Goal: Task Accomplishment & Management: Complete application form

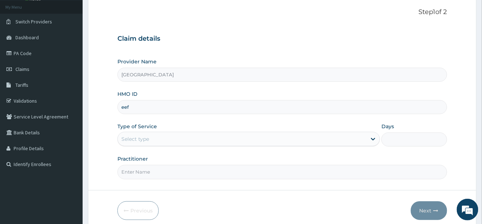
type input "eef/10023/a"
click at [175, 135] on div "Select type" at bounding box center [242, 139] width 249 height 12
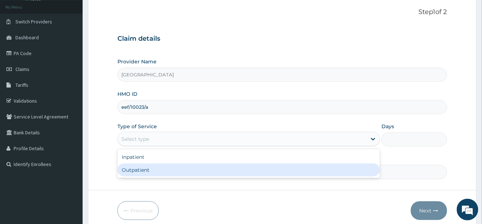
click at [145, 169] on div "Outpatient" at bounding box center [249, 169] width 263 height 13
type input "1"
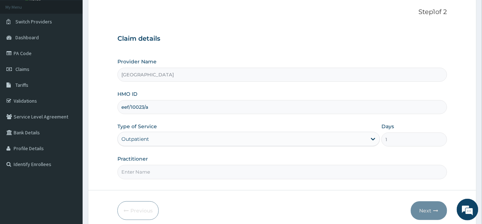
scroll to position [73, 0]
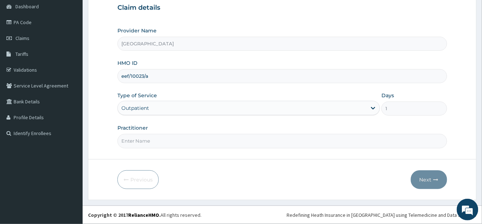
click at [129, 140] on input "Practitioner" at bounding box center [283, 141] width 330 height 14
type input "[PERSON_NAME]"
click at [431, 176] on button "Next" at bounding box center [429, 179] width 36 height 19
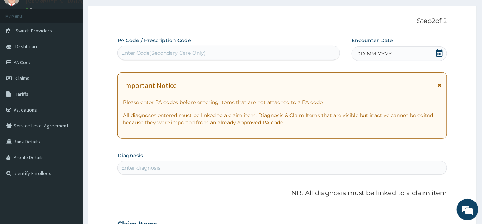
scroll to position [23, 0]
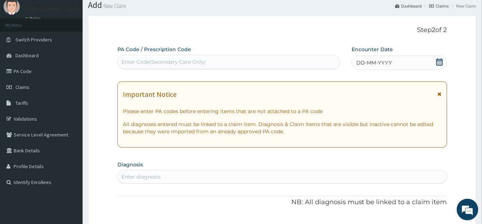
click at [128, 60] on div "Enter Code(Secondary Care Only)" at bounding box center [163, 61] width 84 height 7
paste input "PA/2363B2"
type input "PA/2363B2"
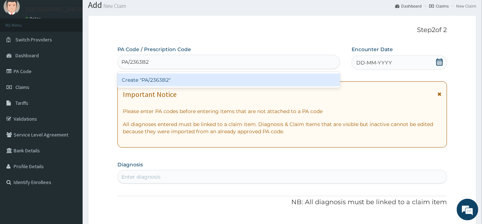
click at [207, 74] on div "Create "PA/2363B2"" at bounding box center [229, 79] width 223 height 13
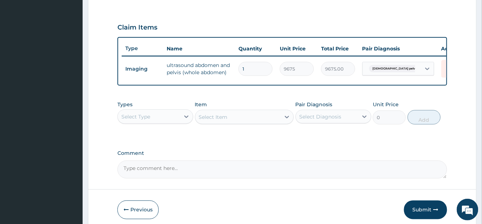
scroll to position [231, 0]
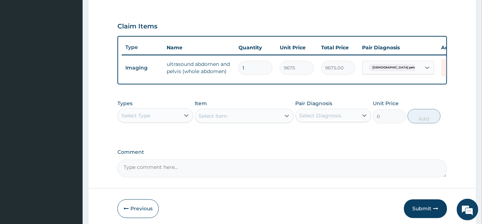
click at [144, 119] on div "Select Type" at bounding box center [135, 115] width 29 height 7
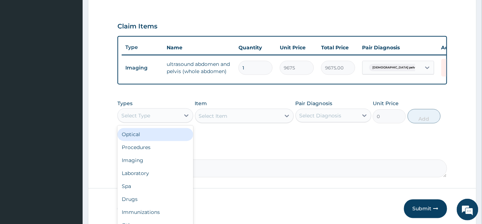
scroll to position [24, 0]
click at [134, 141] on div "Procedures" at bounding box center [156, 134] width 76 height 13
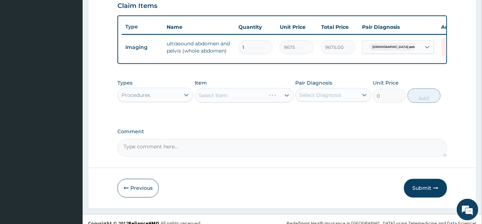
scroll to position [267, 0]
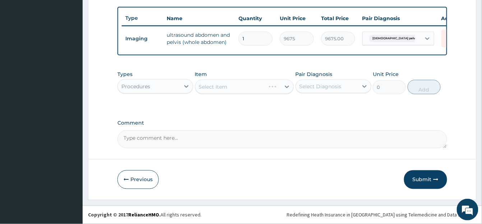
click at [209, 88] on div "Select Item" at bounding box center [231, 87] width 70 height 12
click at [219, 92] on div "Select Item" at bounding box center [231, 87] width 70 height 12
click at [219, 92] on div "Select Item" at bounding box center [238, 87] width 85 height 12
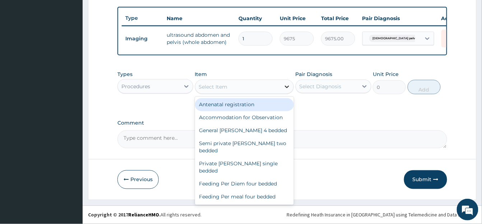
click at [288, 90] on icon at bounding box center [287, 86] width 7 height 7
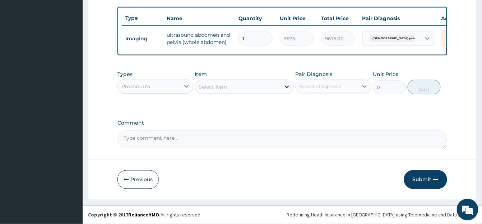
click at [288, 90] on icon at bounding box center [287, 86] width 7 height 7
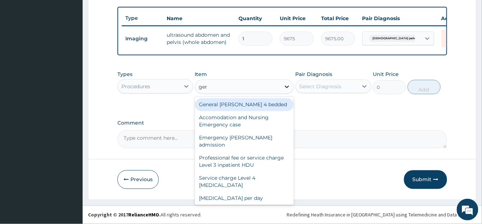
type input "gener"
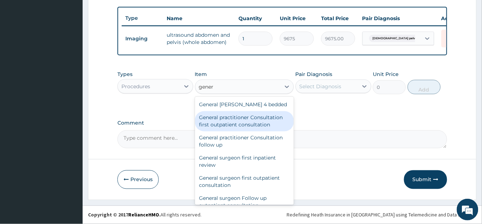
click at [256, 126] on div "General practitioner Consultation first outpatient consultation" at bounding box center [244, 121] width 99 height 20
type input "3547.5"
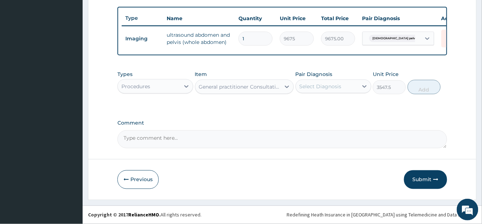
click at [354, 92] on div "Select Diagnosis" at bounding box center [327, 87] width 62 height 12
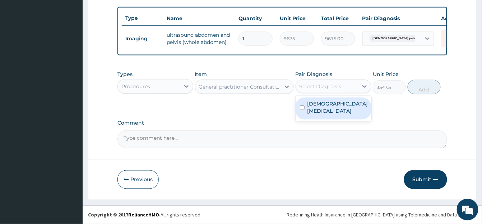
click at [299, 116] on div "Female pelvic inflammatory disease" at bounding box center [334, 108] width 76 height 22
checkbox input "true"
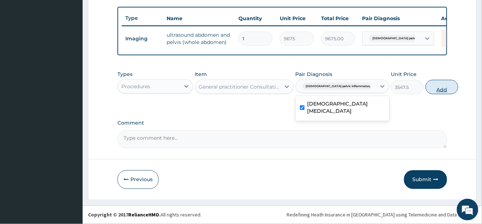
click at [426, 89] on button "Add" at bounding box center [442, 87] width 33 height 14
type input "0"
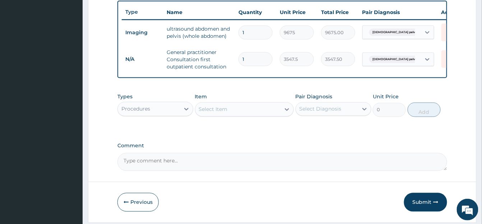
click at [139, 112] on div "Procedures" at bounding box center [135, 108] width 29 height 7
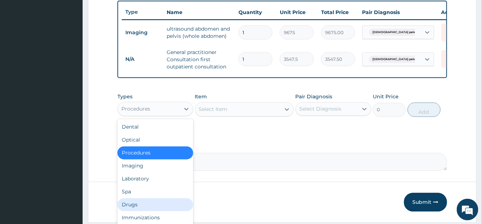
click at [142, 211] on div "Drugs" at bounding box center [156, 204] width 76 height 13
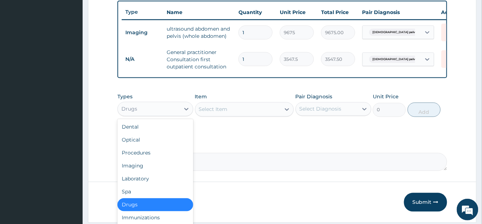
click at [178, 115] on div "Drugs" at bounding box center [149, 109] width 62 height 12
click at [153, 211] on div "Drugs" at bounding box center [156, 204] width 76 height 13
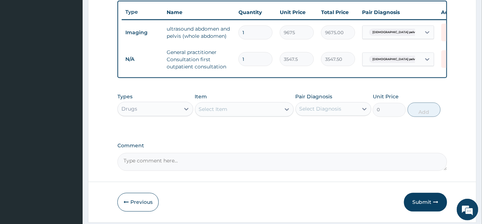
click at [227, 113] on div "Select Item" at bounding box center [213, 109] width 29 height 7
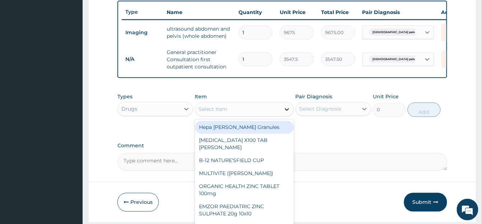
click at [288, 113] on icon at bounding box center [287, 109] width 7 height 7
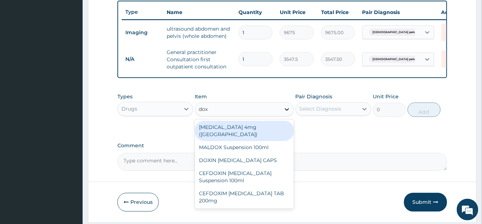
type input "doxy"
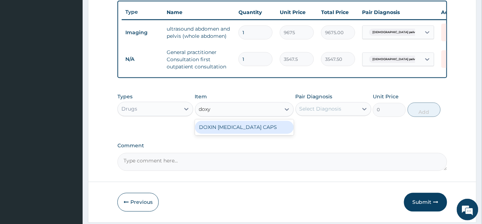
click at [259, 134] on div "DOXIN DOXYCYCLINE CAPS" at bounding box center [244, 127] width 99 height 13
type input "59.125"
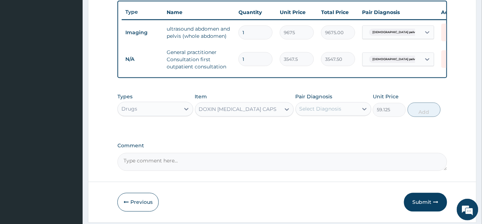
click at [334, 112] on div "Select Diagnosis" at bounding box center [321, 108] width 42 height 7
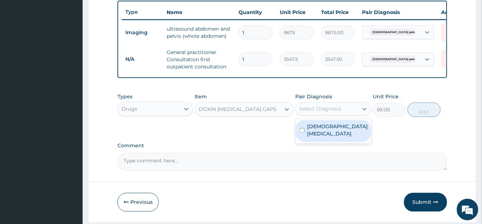
click at [301, 133] on input "checkbox" at bounding box center [302, 130] width 5 height 5
checkbox input "true"
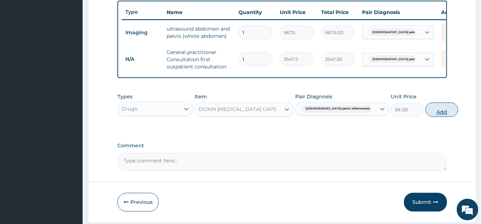
click at [429, 117] on button "Add" at bounding box center [442, 109] width 33 height 14
type input "0"
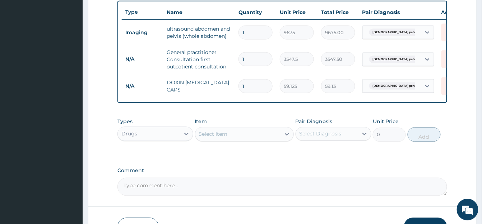
scroll to position [286, 0]
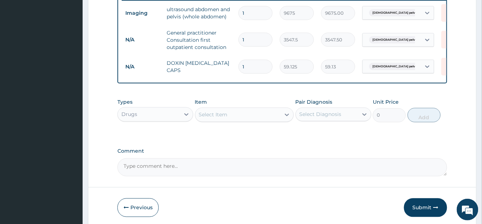
click at [223, 120] on div "Select Item" at bounding box center [238, 115] width 85 height 12
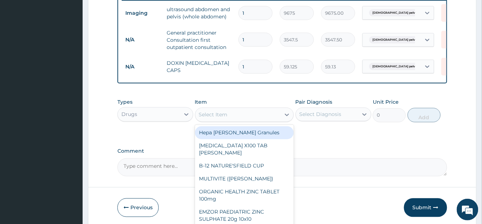
type input "0"
click at [250, 69] on input "1" at bounding box center [256, 67] width 34 height 14
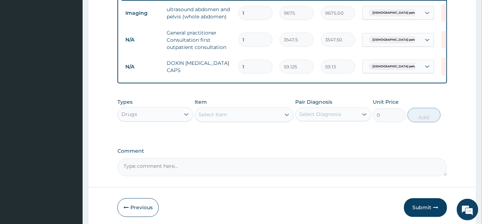
type input "10"
type input "591.25"
type input "10"
click at [210, 118] on div "Select Item" at bounding box center [213, 114] width 29 height 7
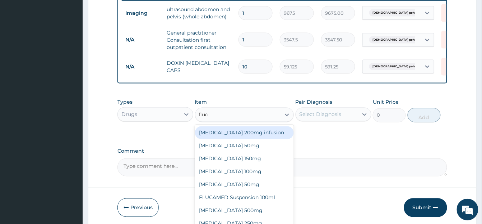
type input "fluco"
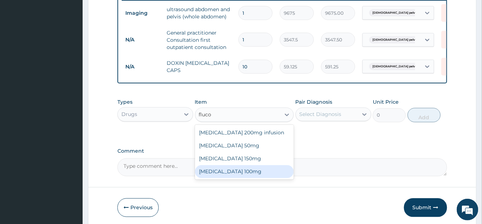
click at [230, 178] on div "Fluconazole 100mg" at bounding box center [244, 171] width 99 height 13
type input "124.1625"
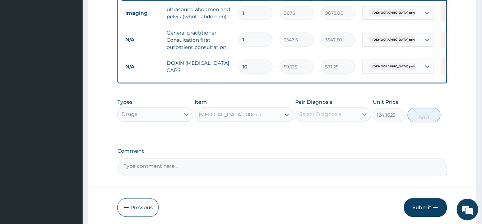
click at [308, 118] on div "Pair Diagnosis Select Diagnosis" at bounding box center [334, 110] width 76 height 24
click at [308, 118] on div "Select Diagnosis" at bounding box center [321, 114] width 42 height 7
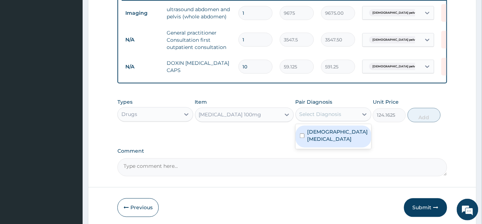
click at [300, 138] on input "checkbox" at bounding box center [302, 135] width 5 height 5
checkbox input "true"
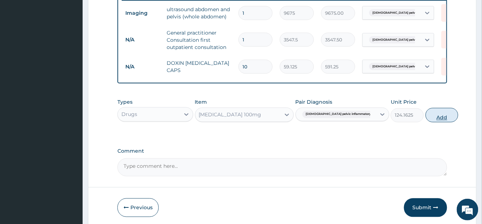
click at [426, 122] on button "Add" at bounding box center [442, 115] width 33 height 14
type input "0"
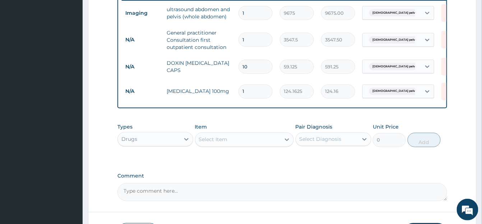
click at [253, 98] on input "1" at bounding box center [256, 91] width 34 height 14
type input "0.00"
type input "3"
type input "372.49"
type input "0.00"
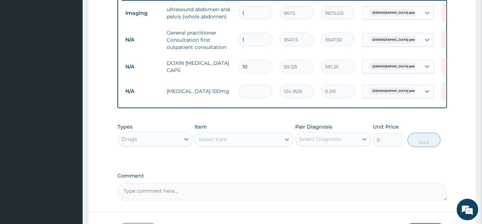
type input "2"
type input "248.32"
type input "20"
type input "2483.25"
type input "20"
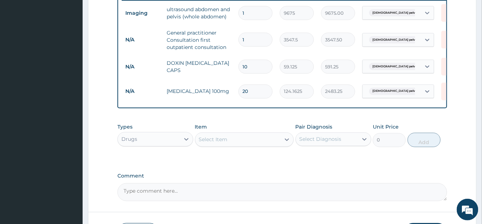
click at [219, 143] on div "Select Item" at bounding box center [213, 139] width 29 height 7
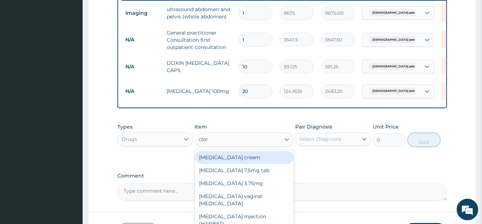
type input "clotr"
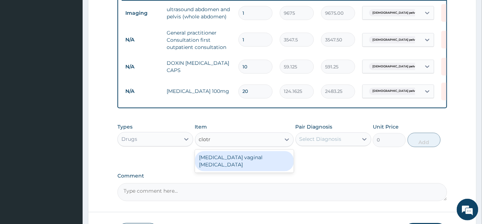
click at [229, 169] on div "Clotrimazole vaginal pessary" at bounding box center [244, 161] width 99 height 20
type input "591.25"
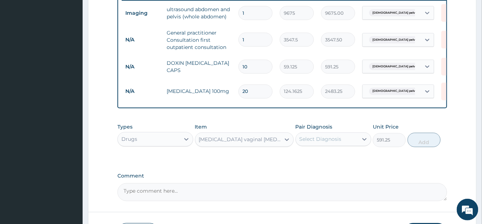
click at [323, 144] on div "Select Diagnosis" at bounding box center [334, 139] width 76 height 14
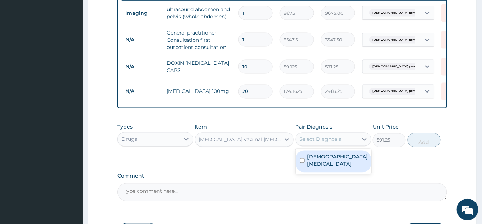
click at [300, 163] on input "checkbox" at bounding box center [302, 160] width 5 height 5
checkbox input "true"
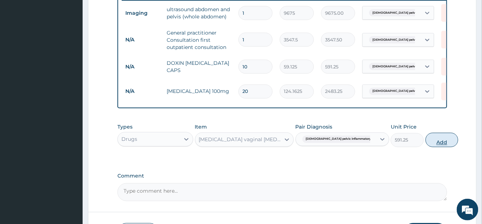
click at [427, 147] on button "Add" at bounding box center [442, 140] width 33 height 14
type input "0"
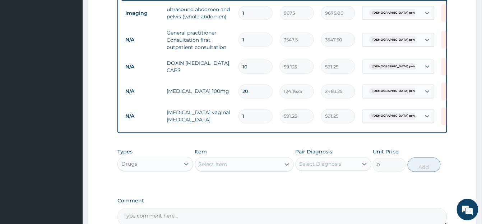
click at [210, 168] on div "Select Item" at bounding box center [213, 164] width 29 height 7
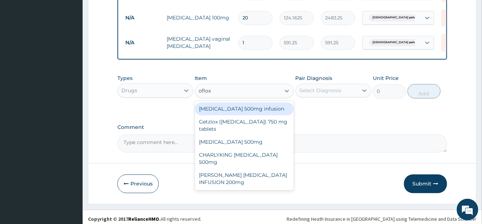
scroll to position [361, 0]
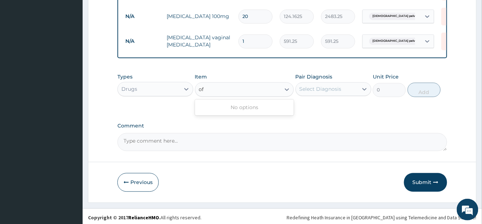
type input "o"
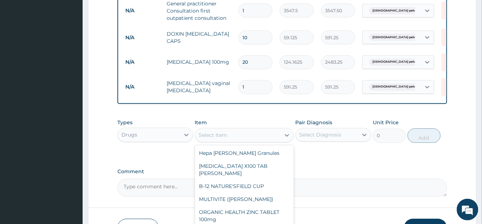
scroll to position [376, 0]
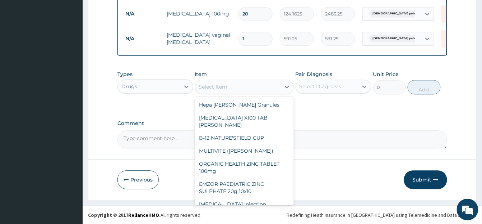
click at [364, 173] on div "Previous Submit" at bounding box center [283, 179] width 330 height 19
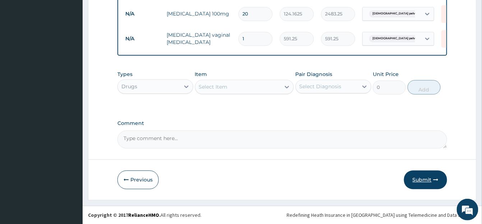
click at [419, 179] on button "Submit" at bounding box center [425, 179] width 43 height 19
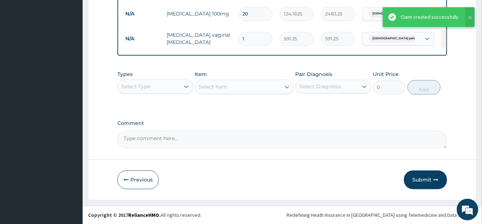
scroll to position [367, 0]
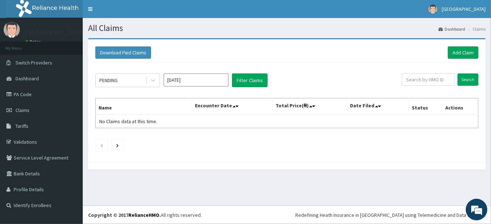
click at [398, 92] on div "PENDING Jul 2025 Filter Claims Search Name Encounter Date Total Price(₦) Date F…" at bounding box center [287, 111] width 390 height 96
click at [17, 106] on link "Claims" at bounding box center [41, 110] width 83 height 16
click at [489, 131] on div "Download Paid Claims Add Claim × Note you can only download claims within a max…" at bounding box center [287, 107] width 408 height 138
